Goal: Task Accomplishment & Management: Use online tool/utility

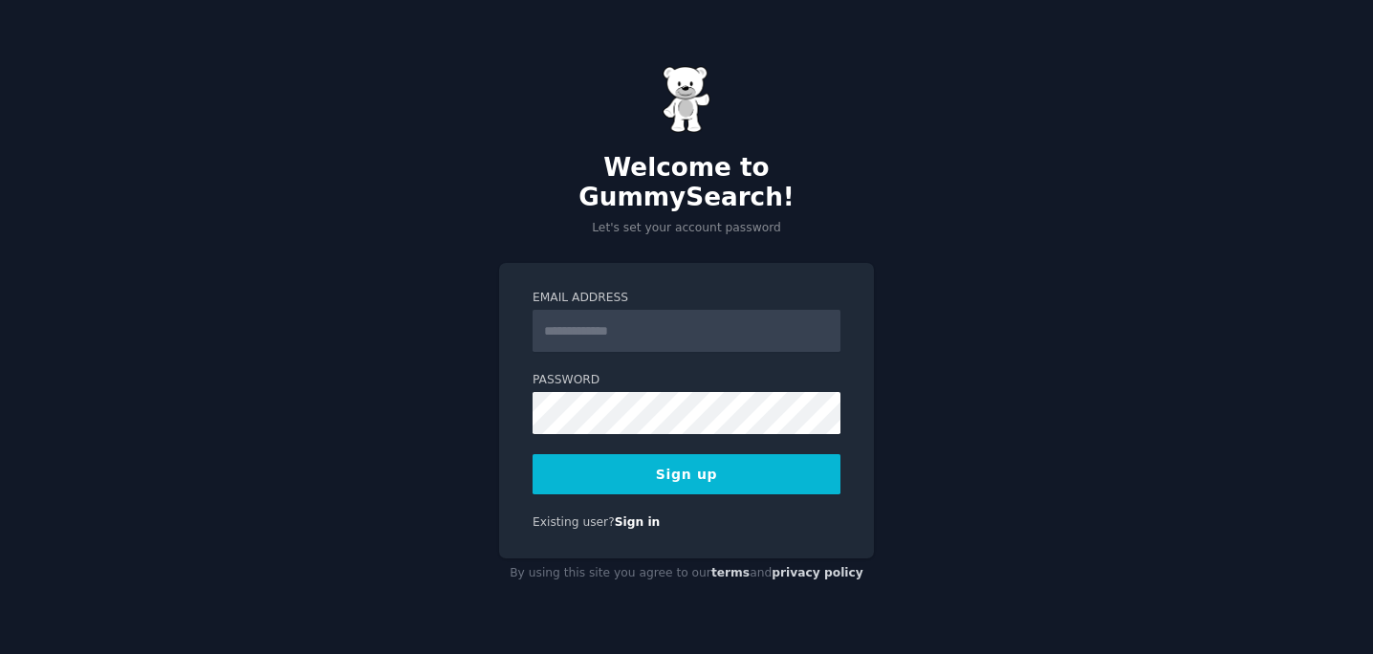
click at [574, 321] on input "Email Address" at bounding box center [687, 331] width 308 height 42
type input "**********"
click at [676, 455] on button "Sign up" at bounding box center [687, 474] width 308 height 40
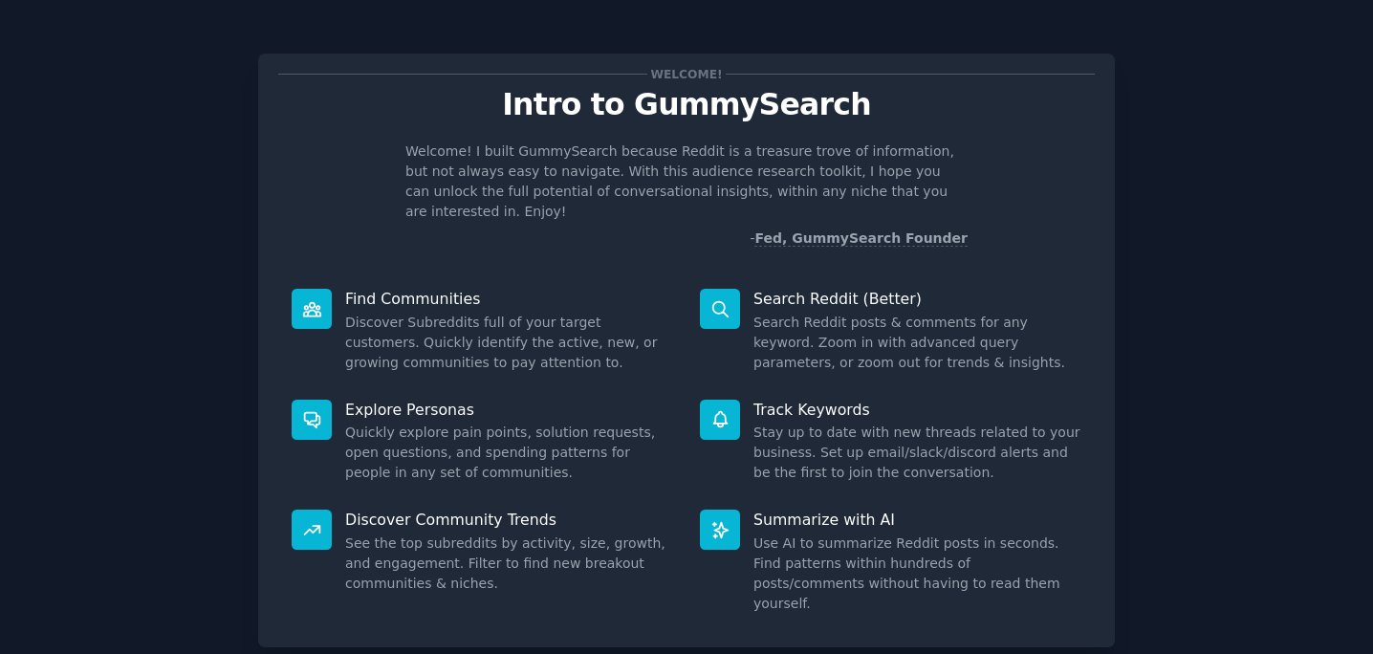
click at [1214, 226] on div "Welcome! Intro to GummySearch Welcome! I built GummySearch because Reddit is a …" at bounding box center [687, 394] width 1320 height 735
click at [514, 291] on div "Find Communities Discover Subreddits full of your target customers. Quickly ide…" at bounding box center [482, 330] width 408 height 111
click at [164, 153] on div "Welcome! Intro to GummySearch Welcome! I built GummySearch because Reddit is a …" at bounding box center [687, 394] width 1320 height 735
click at [311, 413] on icon at bounding box center [311, 420] width 15 height 15
click at [311, 307] on div at bounding box center [312, 309] width 40 height 40
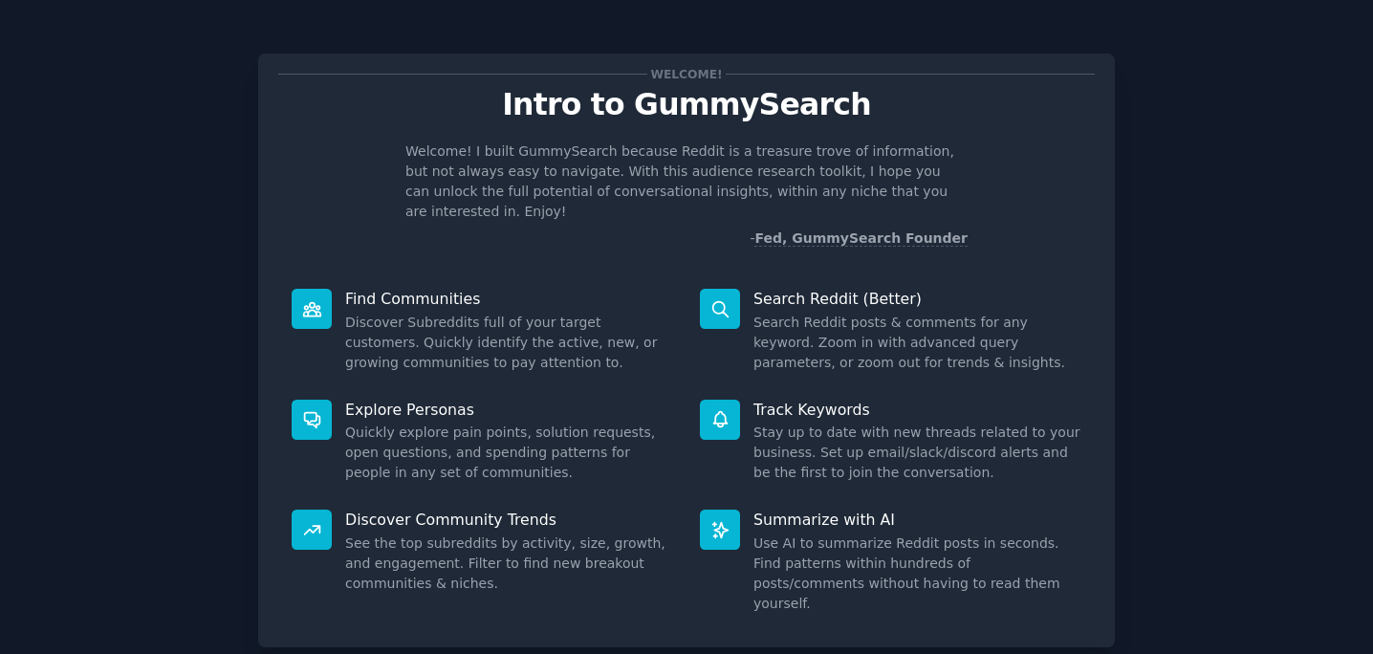
scroll to position [94, 0]
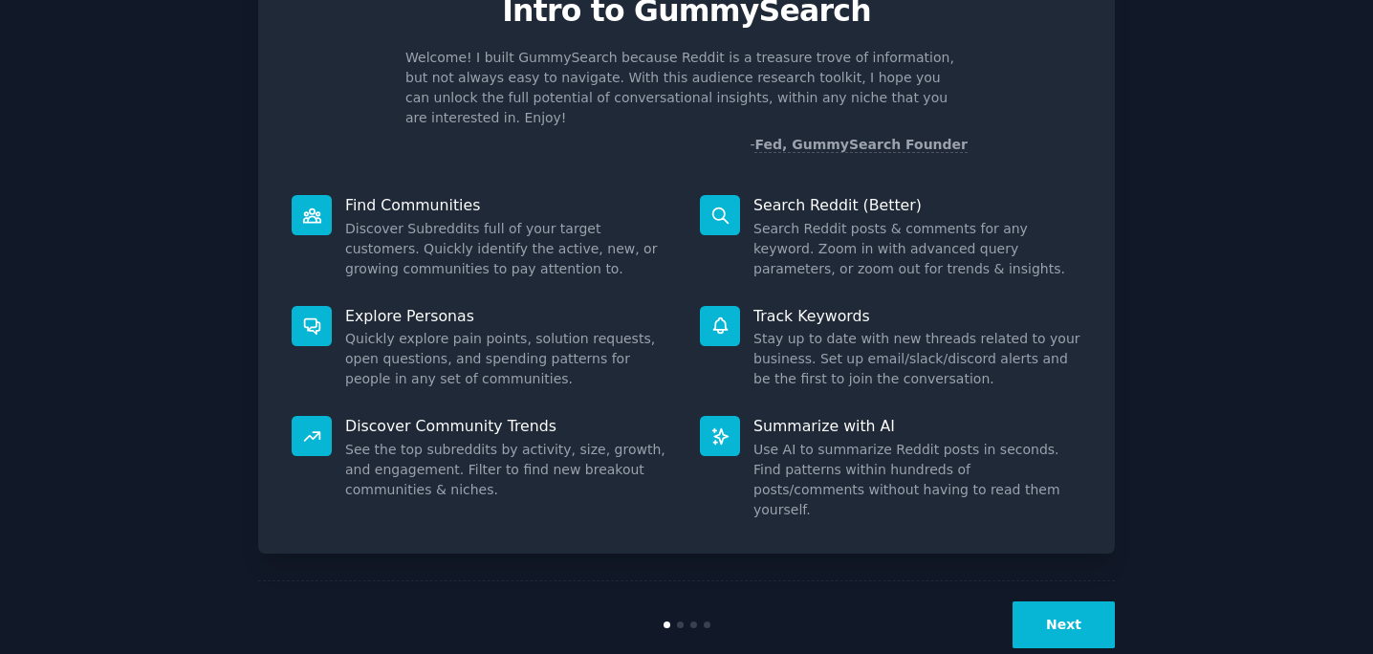
click at [1060, 602] on button "Next" at bounding box center [1064, 625] width 102 height 47
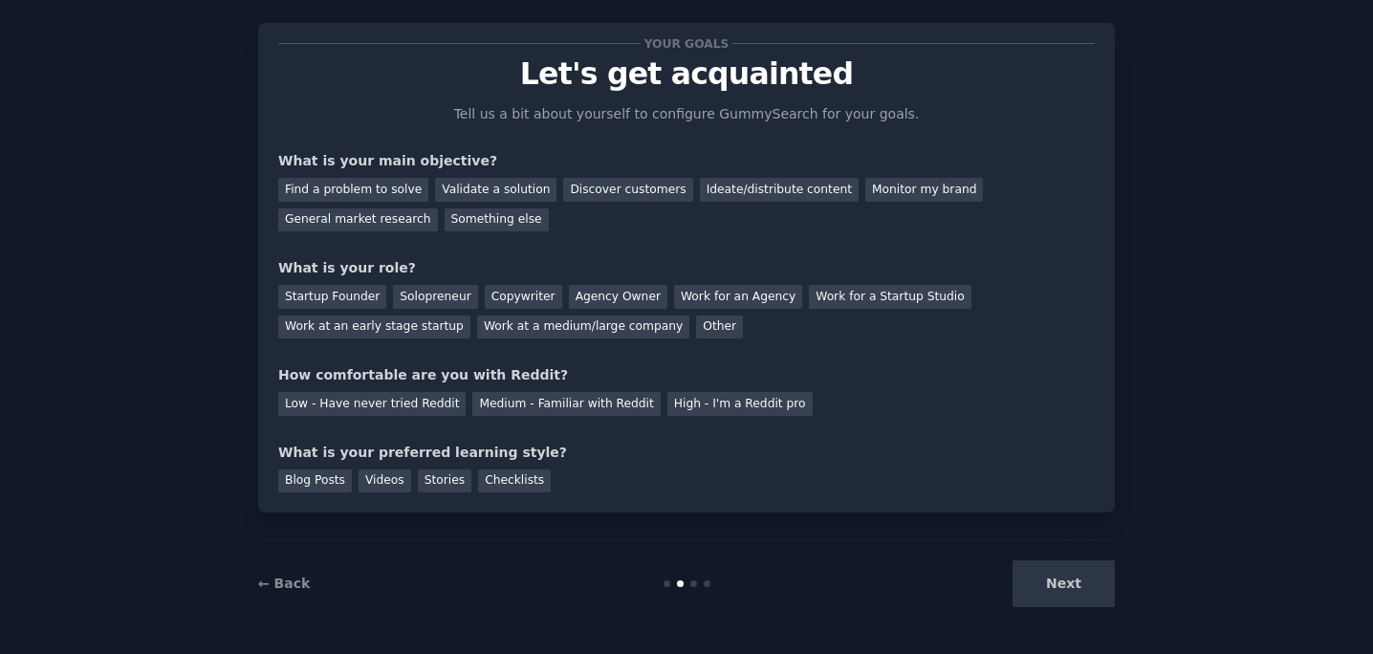
scroll to position [31, 0]
click at [617, 189] on div "Discover customers" at bounding box center [627, 190] width 129 height 24
click at [612, 322] on div "Work at a medium/large company" at bounding box center [583, 328] width 212 height 24
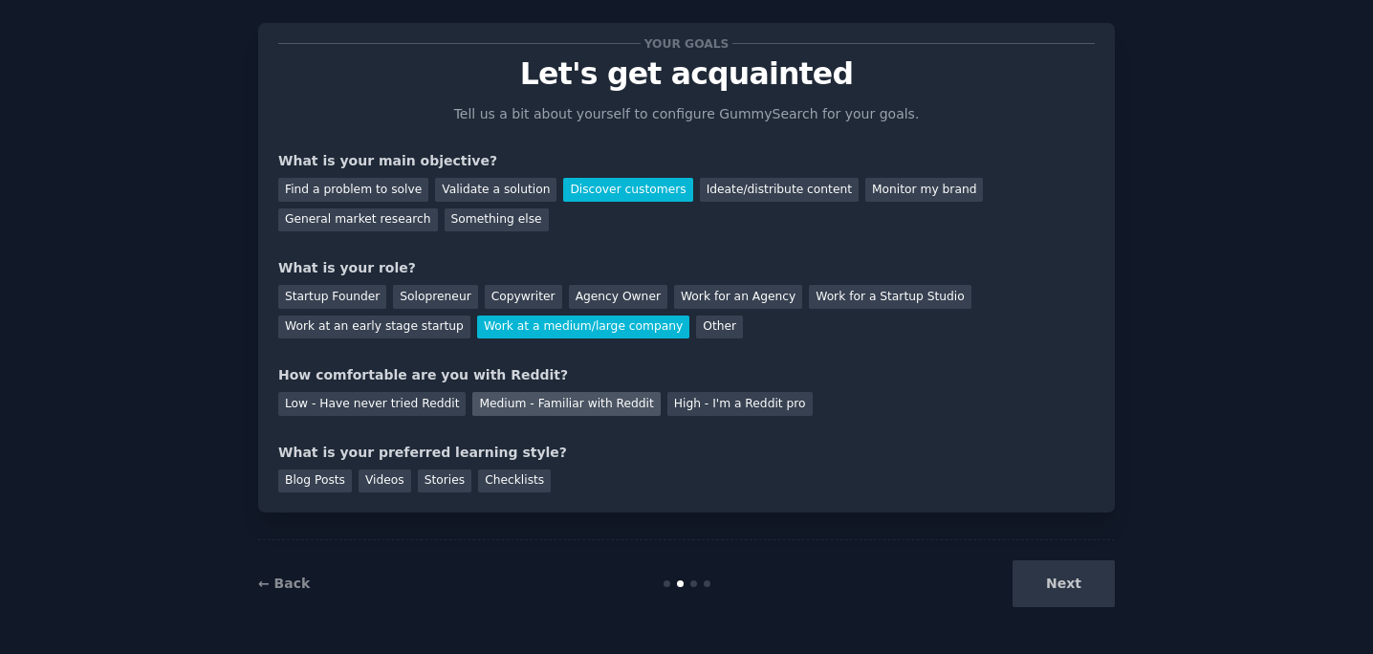
click at [555, 405] on div "Medium - Familiar with Reddit" at bounding box center [565, 404] width 187 height 24
click at [506, 479] on div "Checklists" at bounding box center [514, 482] width 73 height 24
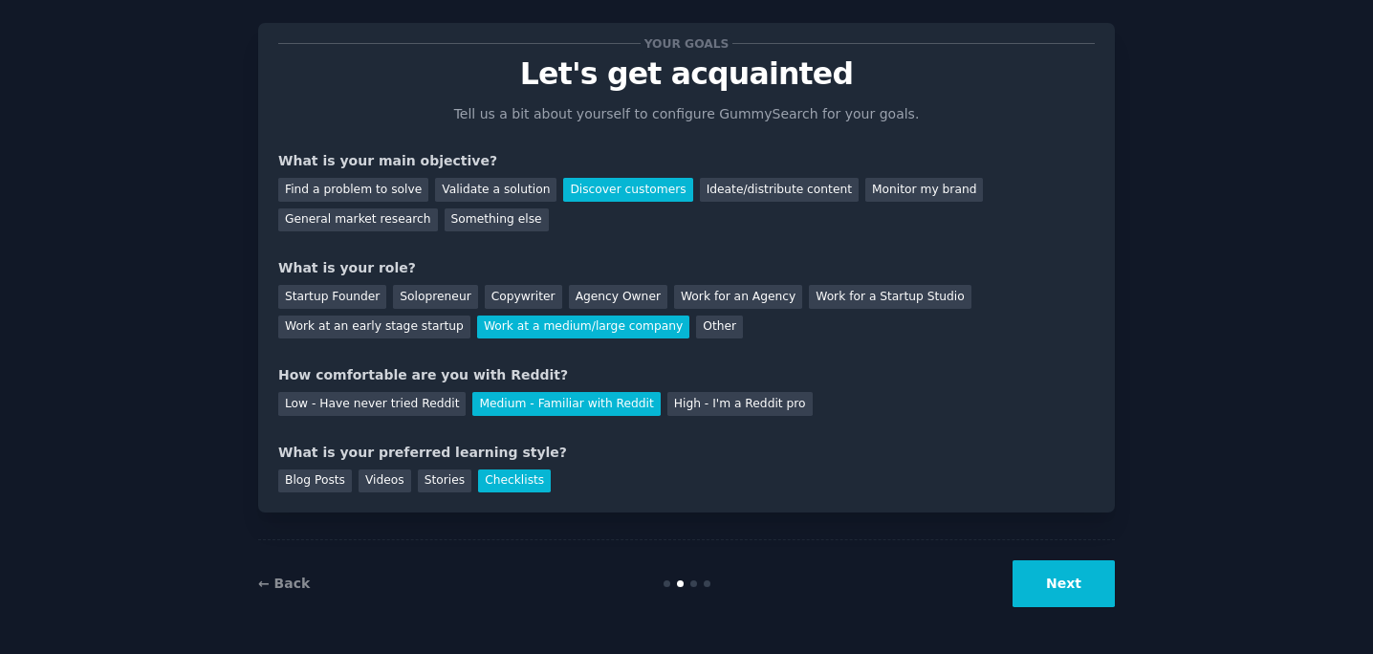
click at [1047, 581] on button "Next" at bounding box center [1064, 583] width 102 height 47
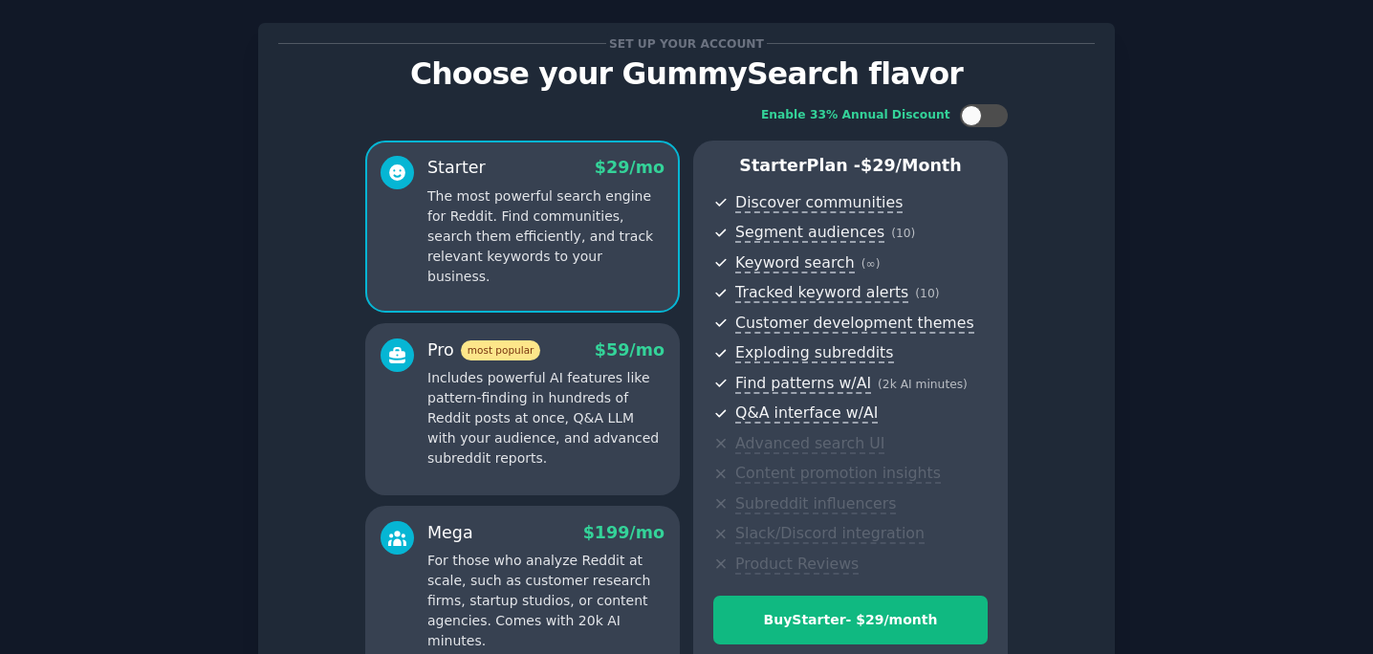
scroll to position [236, 0]
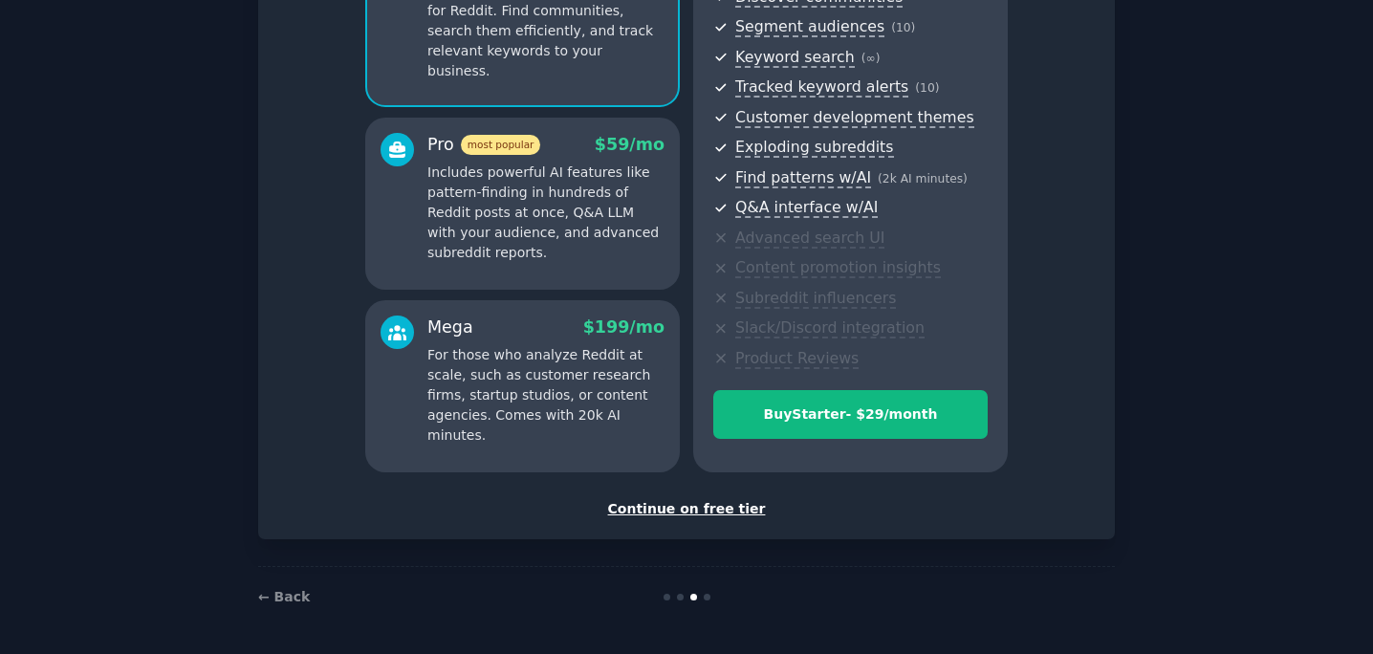
click at [694, 516] on div "Continue on free tier" at bounding box center [686, 509] width 817 height 20
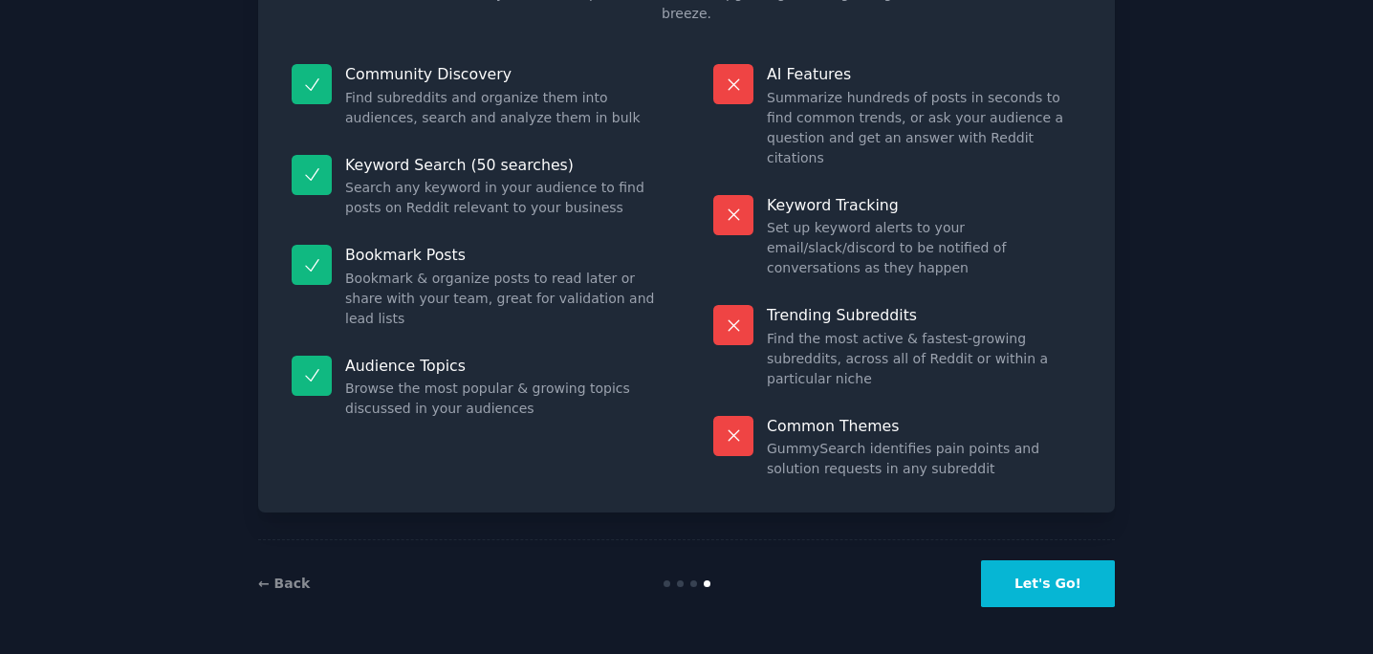
scroll to position [91, 0]
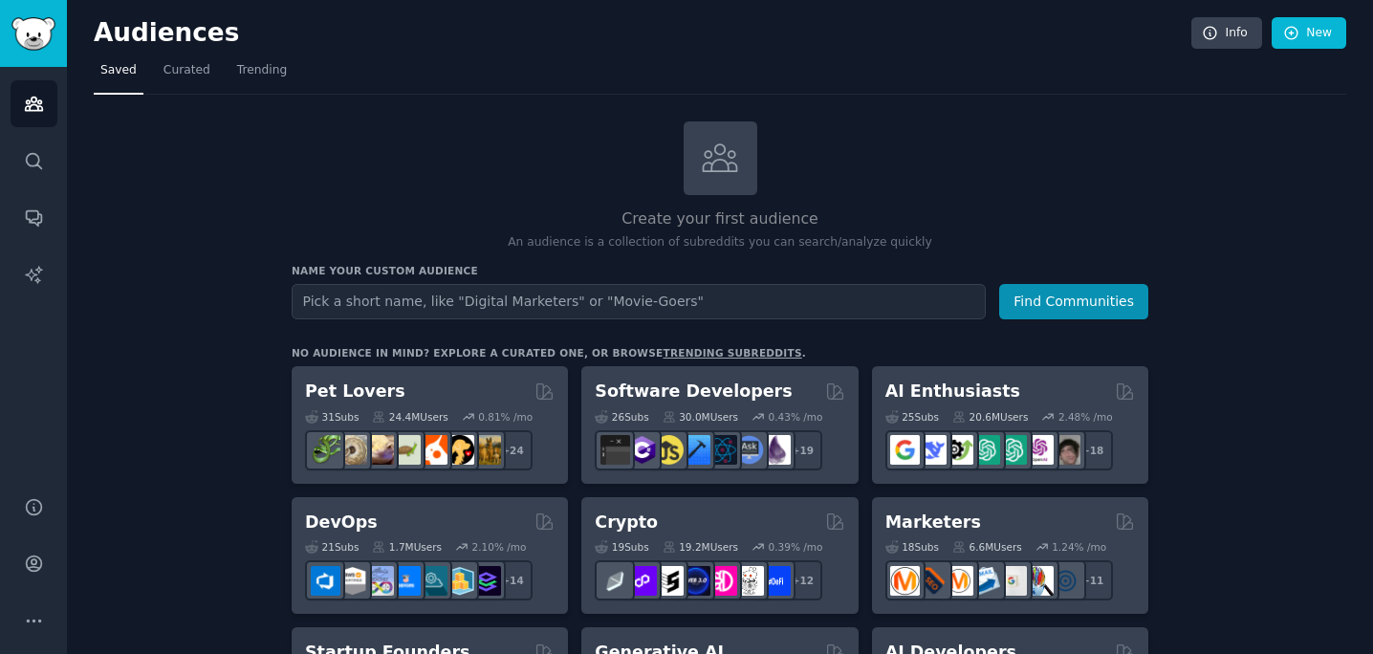
click at [604, 296] on input "text" at bounding box center [639, 301] width 694 height 35
type input "packaging designers"
click at [999, 284] on button "Find Communities" at bounding box center [1073, 301] width 149 height 35
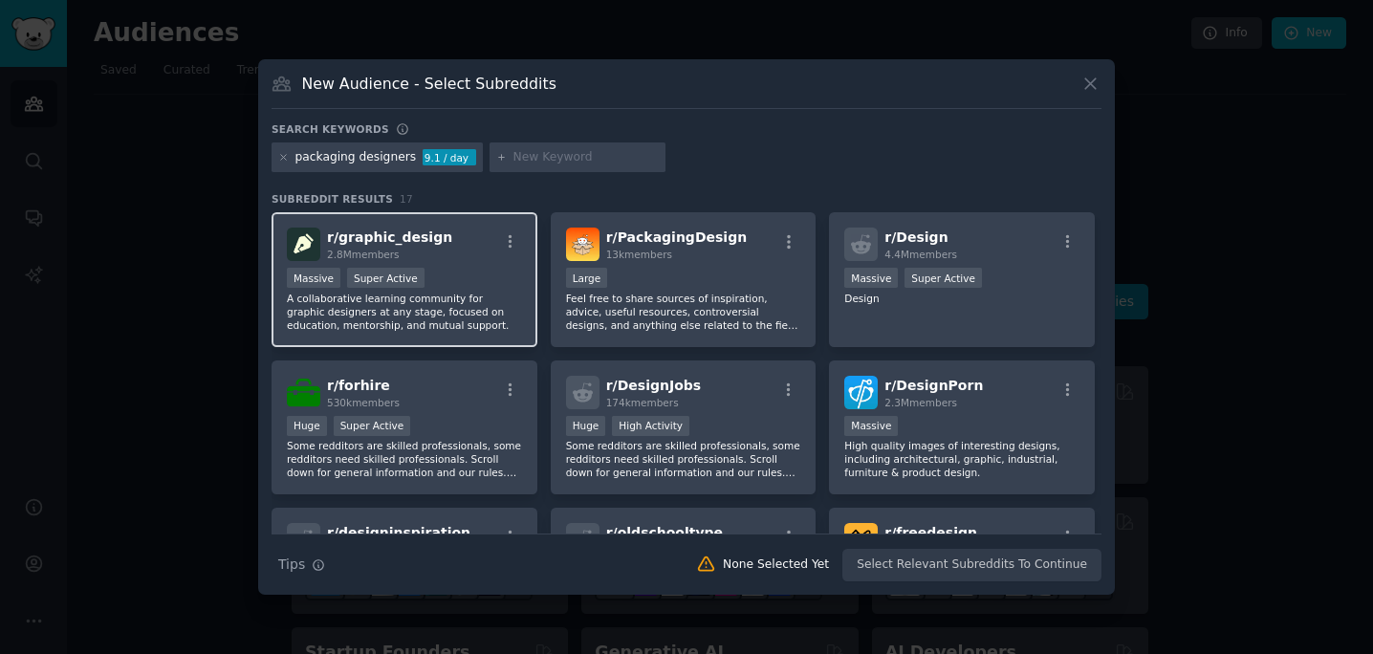
click at [377, 239] on span "r/ graphic_design" at bounding box center [389, 237] width 125 height 15
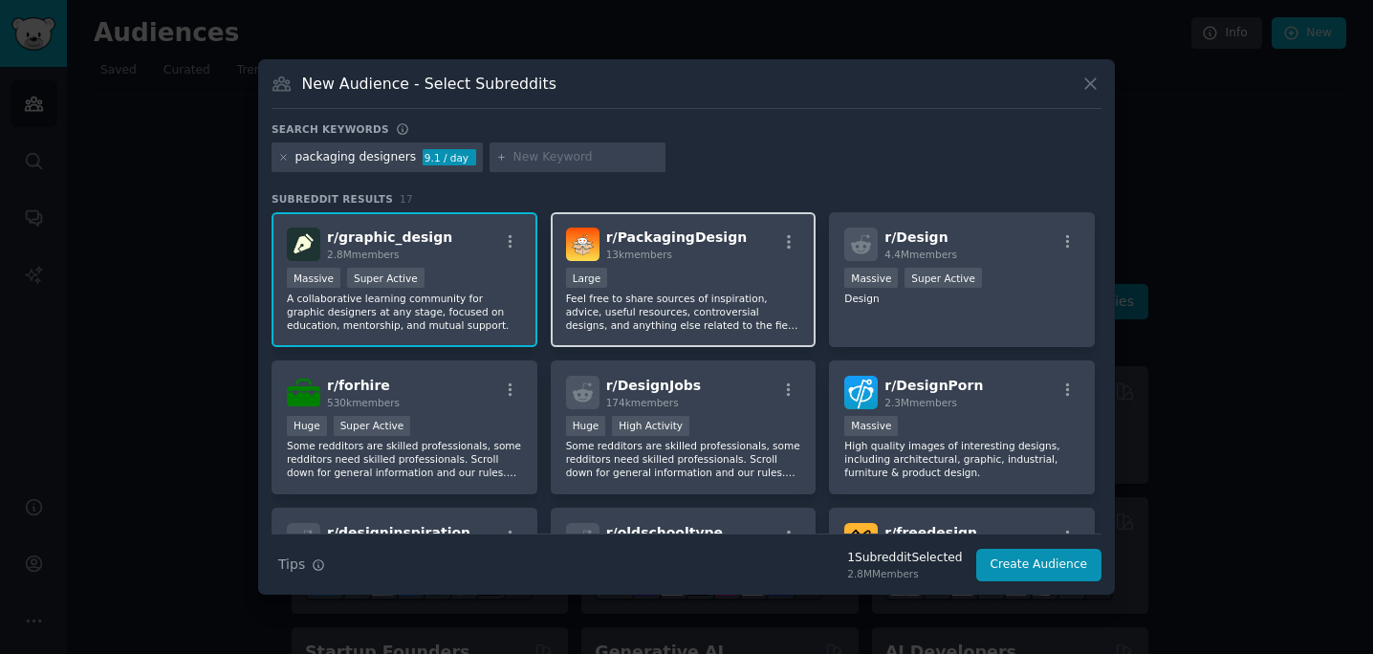
click at [678, 298] on p "Feel free to share sources of inspiration, advice, useful resources, controvers…" at bounding box center [683, 312] width 235 height 40
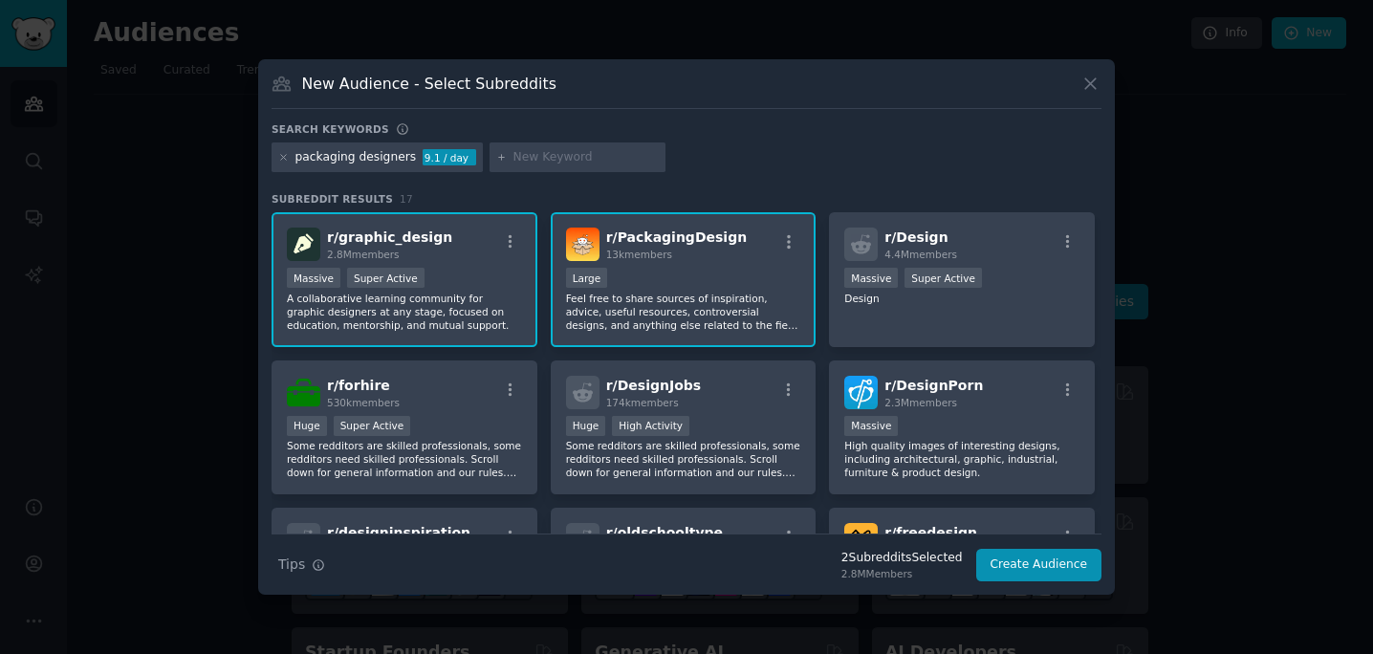
click at [477, 287] on div "Massive Super Active" at bounding box center [404, 280] width 235 height 24
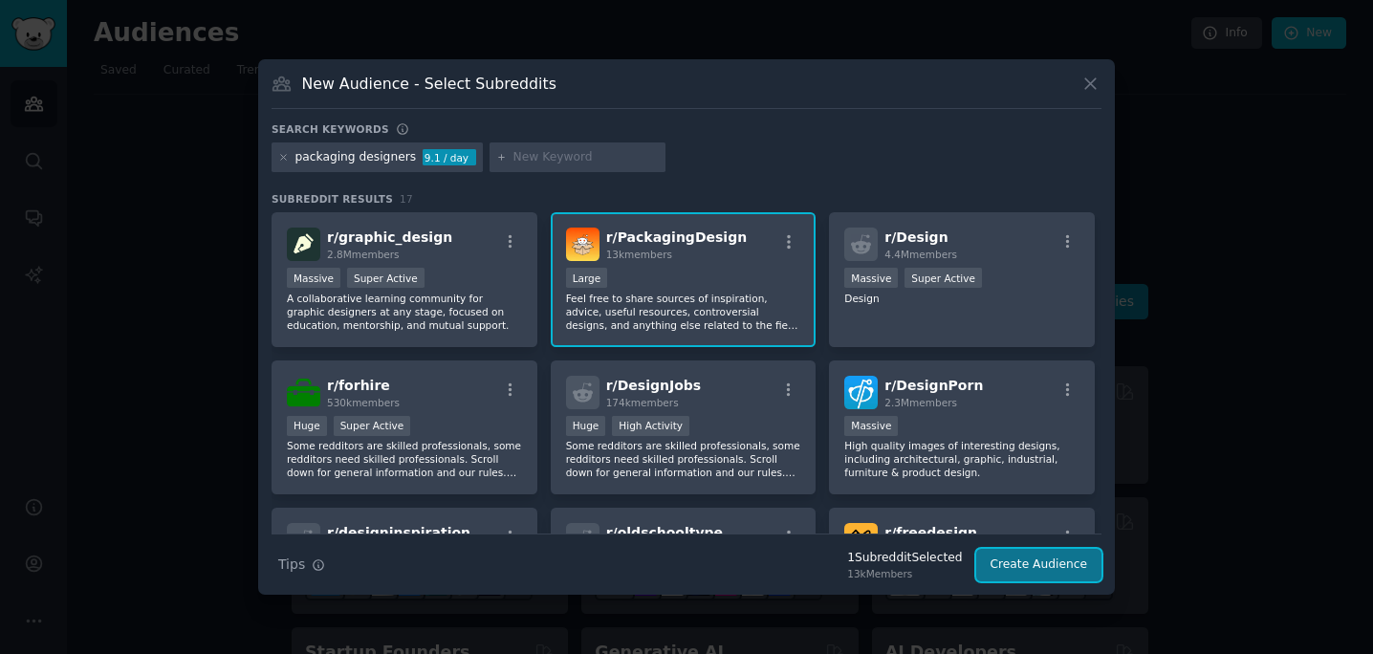
click at [1038, 573] on button "Create Audience" at bounding box center [1039, 565] width 126 height 33
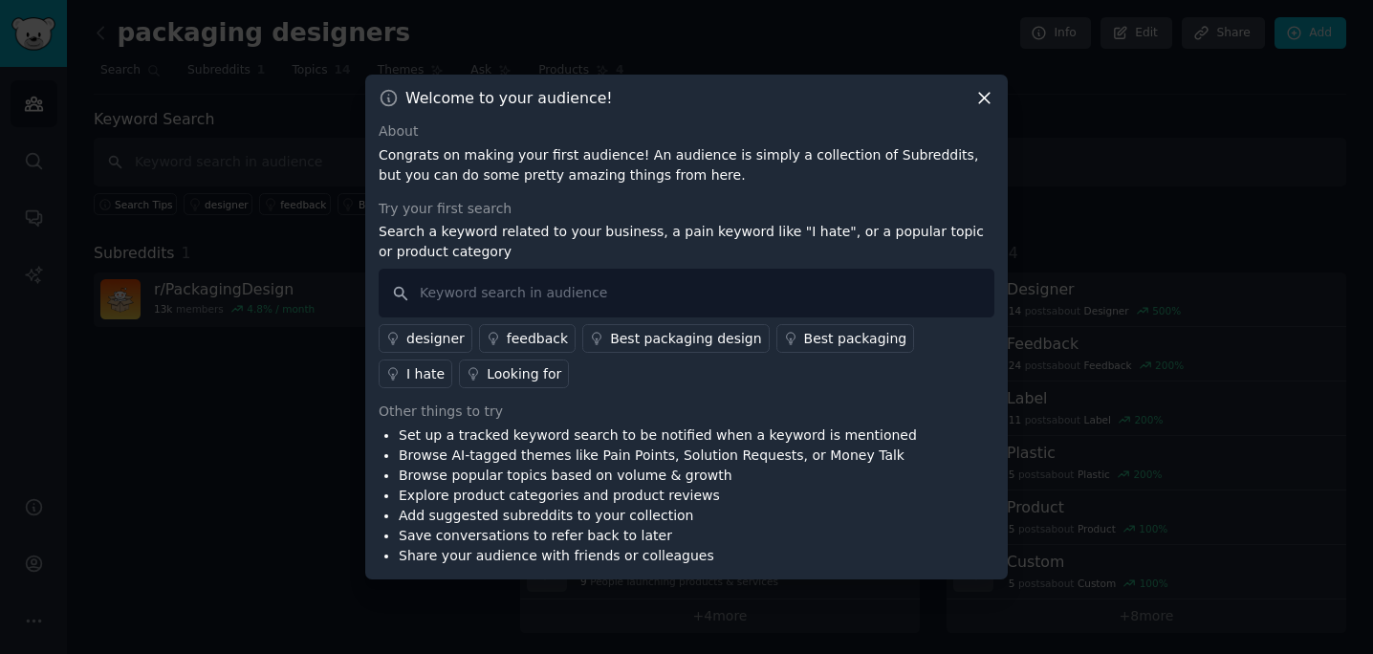
click at [685, 346] on div "Best packaging design" at bounding box center [685, 339] width 151 height 20
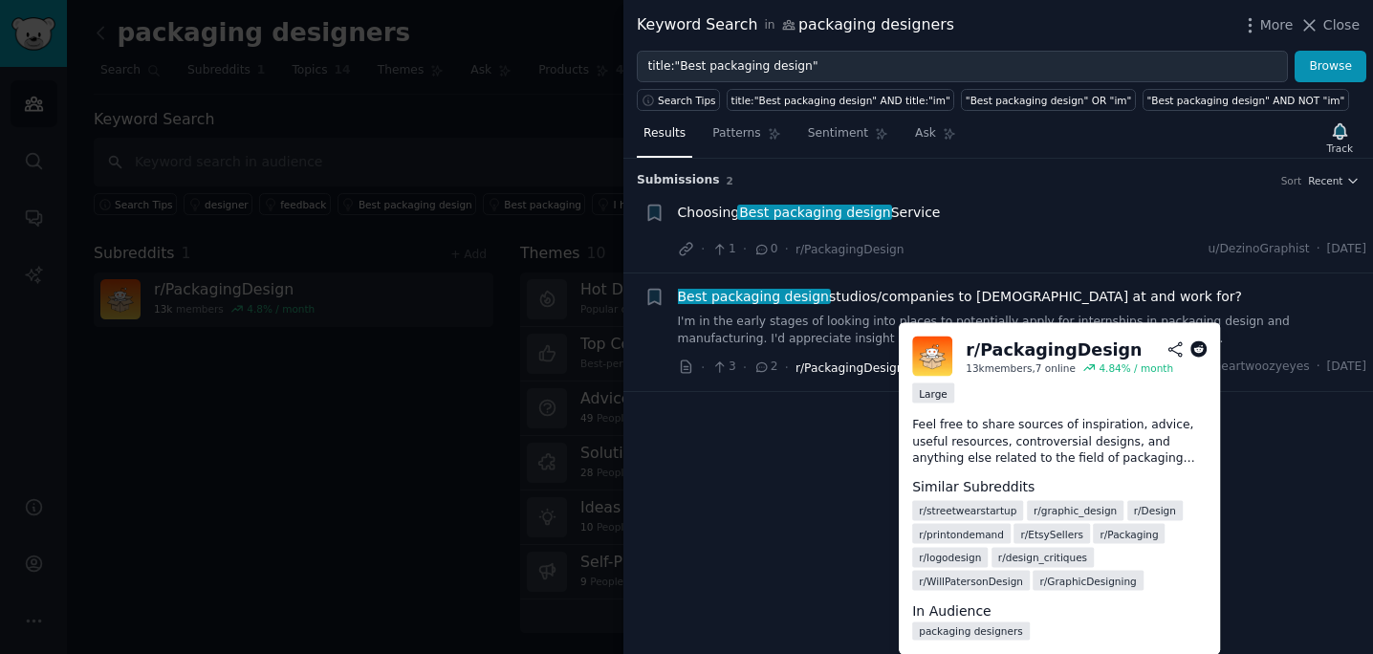
click at [822, 373] on span "r/PackagingDesign" at bounding box center [850, 368] width 109 height 13
